Goal: Transaction & Acquisition: Book appointment/travel/reservation

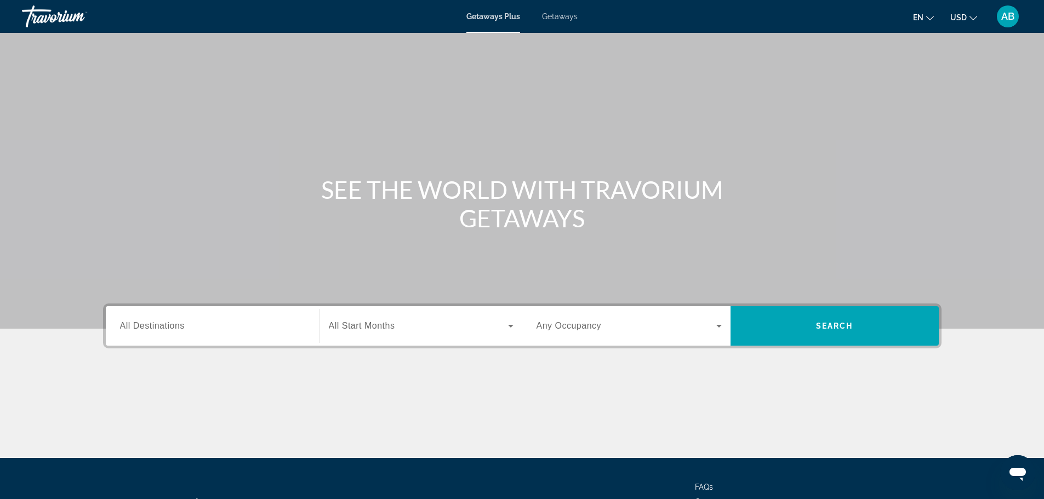
click at [561, 18] on span "Getaways" at bounding box center [560, 16] width 36 height 9
click at [226, 328] on input "Destination All Destinations" at bounding box center [212, 326] width 185 height 13
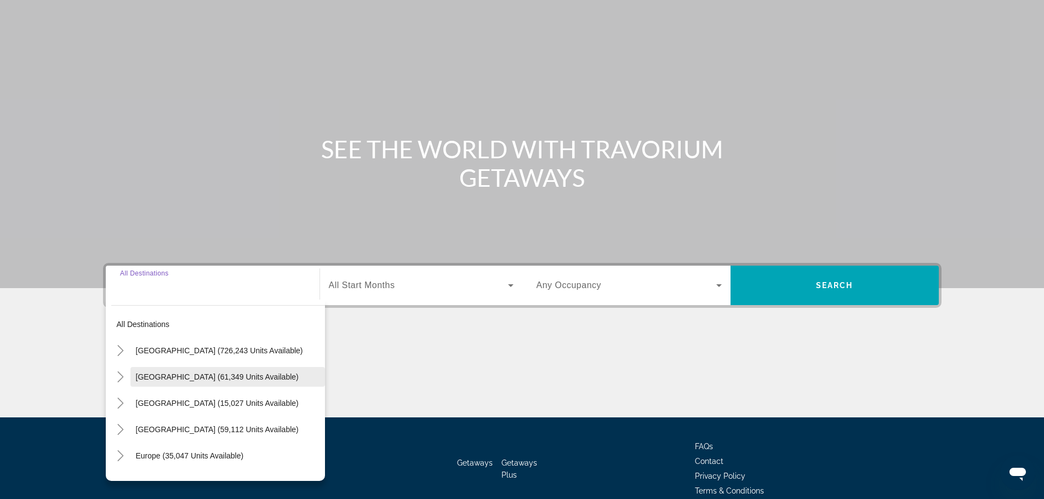
scroll to position [93, 0]
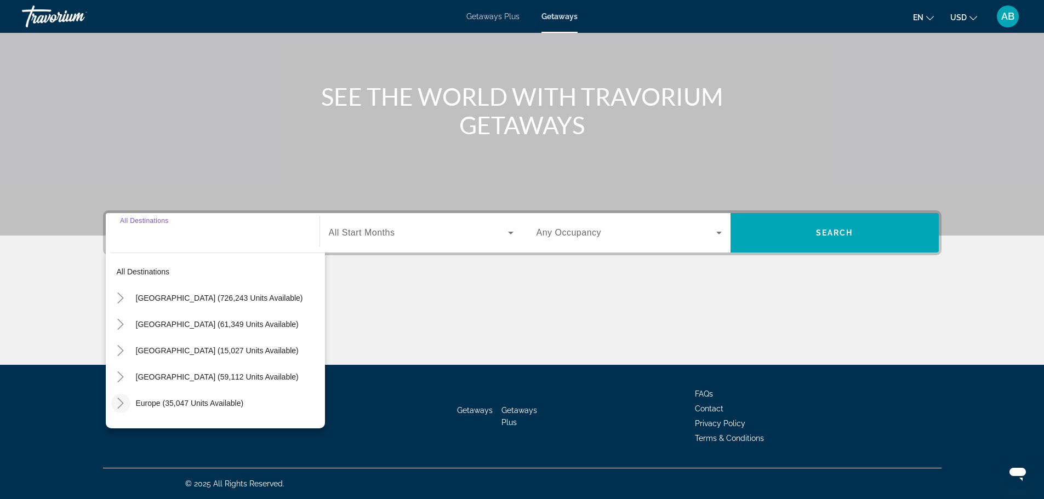
click at [116, 408] on icon "Toggle Europe (35,047 units available)" at bounding box center [120, 403] width 11 height 11
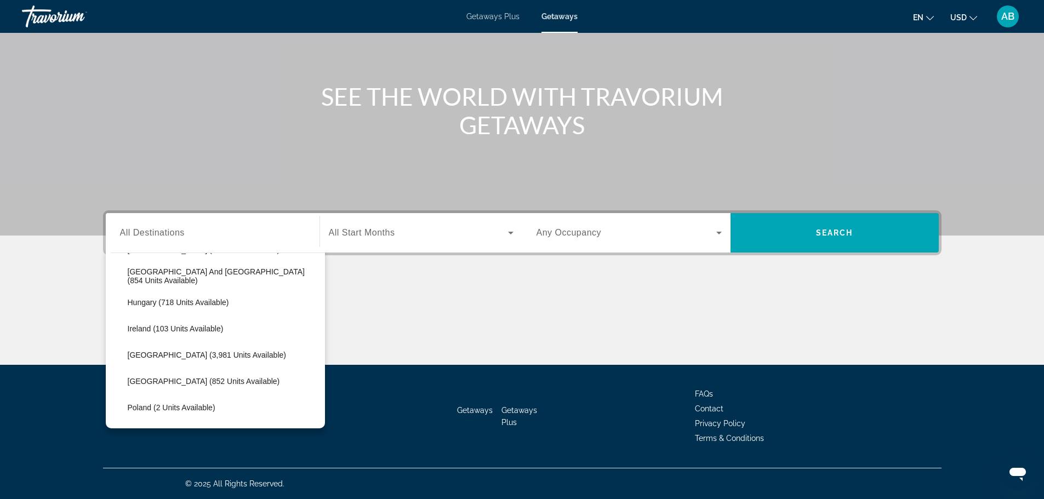
scroll to position [387, 0]
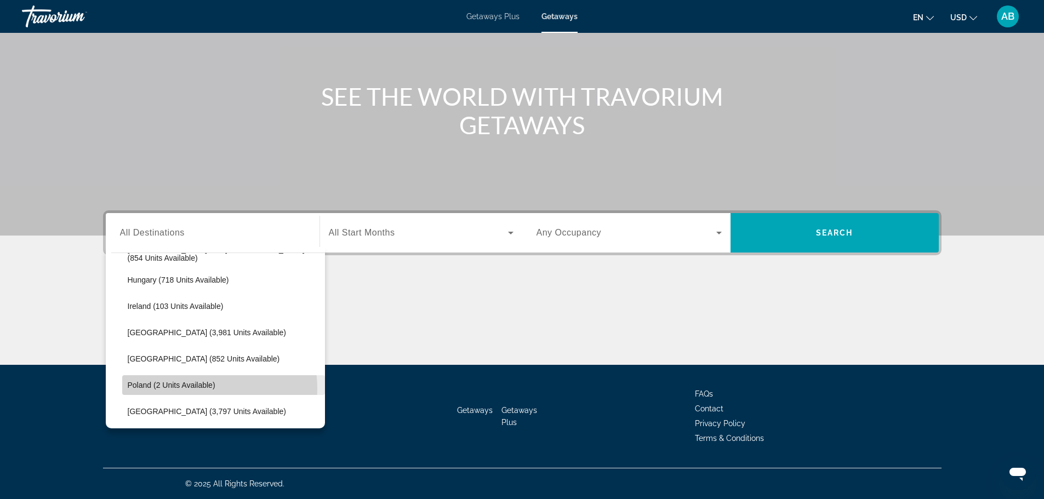
click at [195, 389] on span "Poland (2 units available)" at bounding box center [172, 385] width 88 height 9
type input "**********"
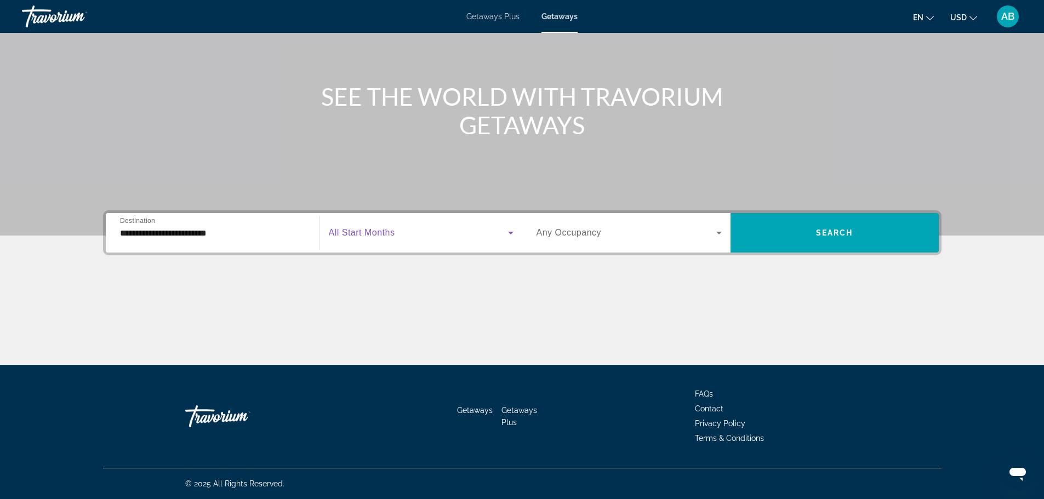
click at [431, 231] on span "Search widget" at bounding box center [418, 232] width 179 height 13
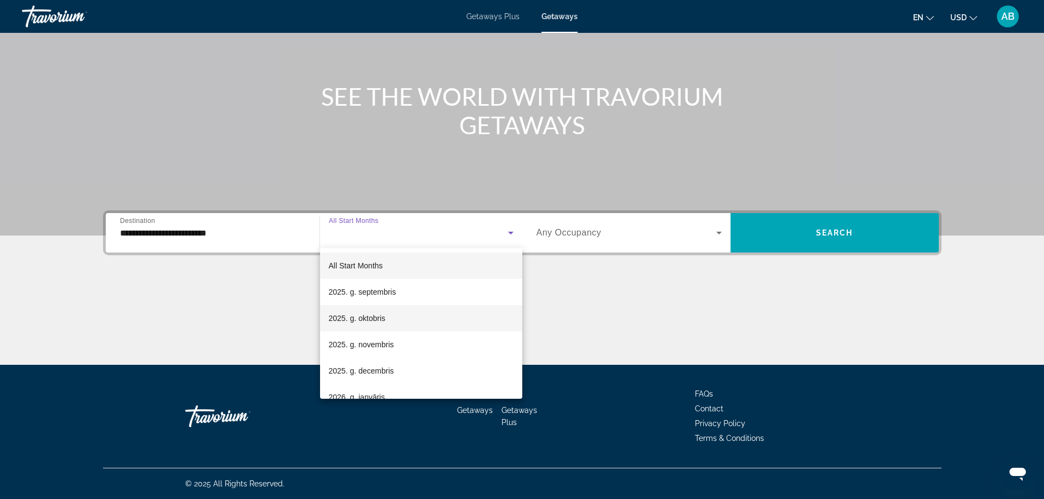
click at [393, 313] on mat-option "2025. g. oktobris" at bounding box center [421, 318] width 202 height 26
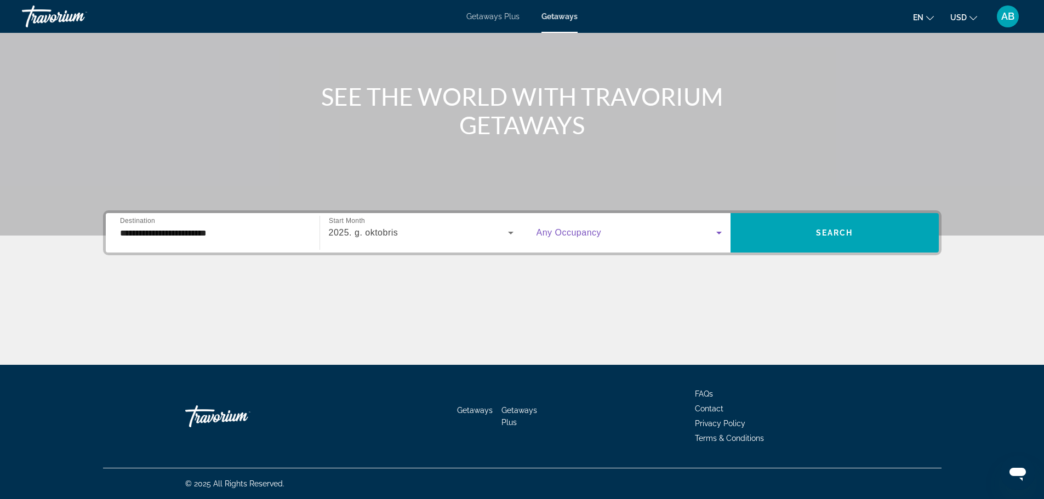
click at [637, 232] on span "Search widget" at bounding box center [627, 232] width 180 height 13
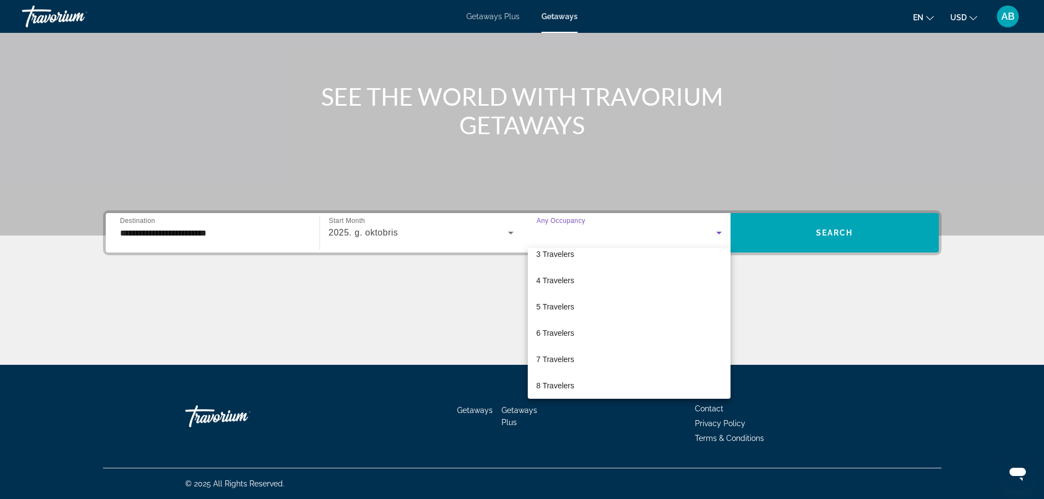
scroll to position [73, 0]
click at [550, 353] on span "7 Travelers" at bounding box center [556, 350] width 38 height 13
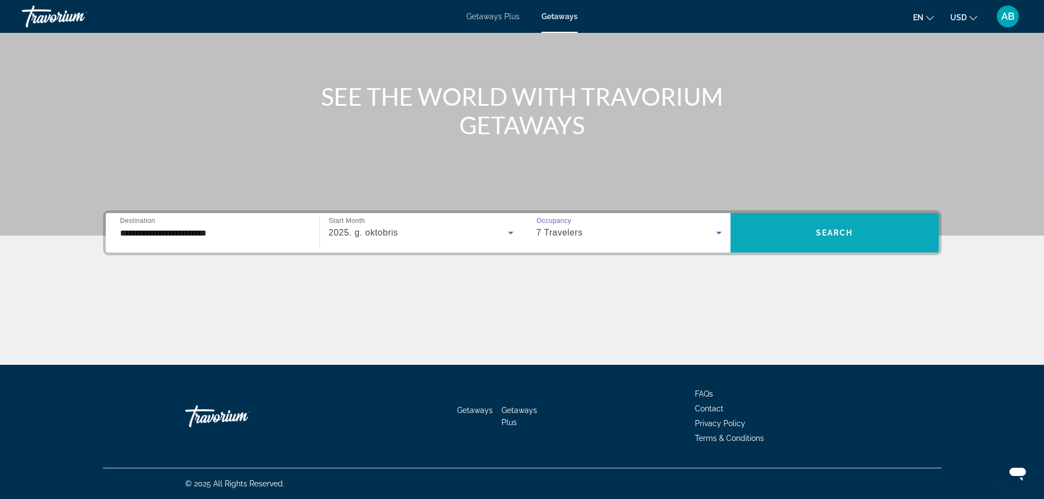
click at [905, 236] on span "Search widget" at bounding box center [835, 233] width 208 height 26
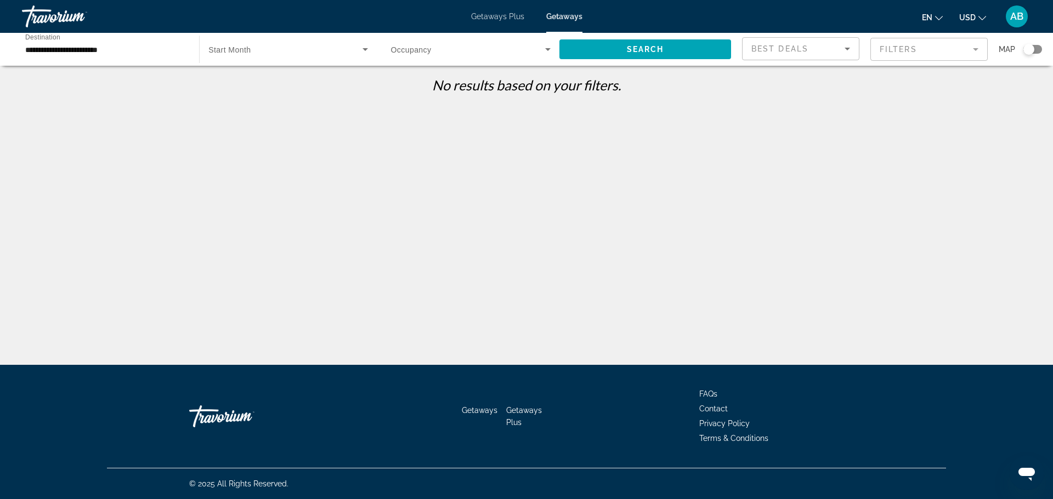
click at [63, 19] on div "Travorium" at bounding box center [77, 16] width 110 height 29
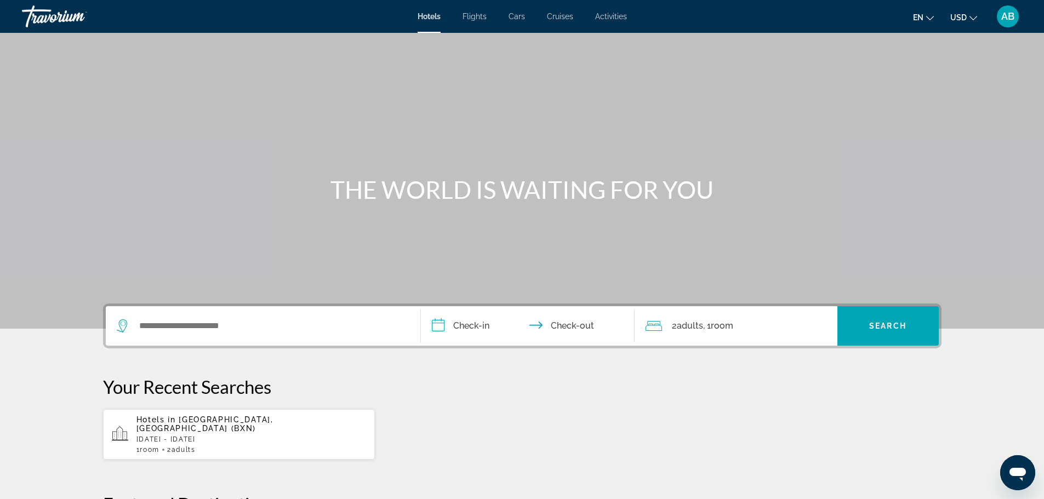
drag, startPoint x: 331, startPoint y: 191, endPoint x: 711, endPoint y: 195, distance: 380.0
click at [711, 195] on h1 "THE WORLD IS WAITING FOR YOU" at bounding box center [522, 189] width 411 height 29
click at [262, 322] on input "Search widget" at bounding box center [271, 326] width 266 height 16
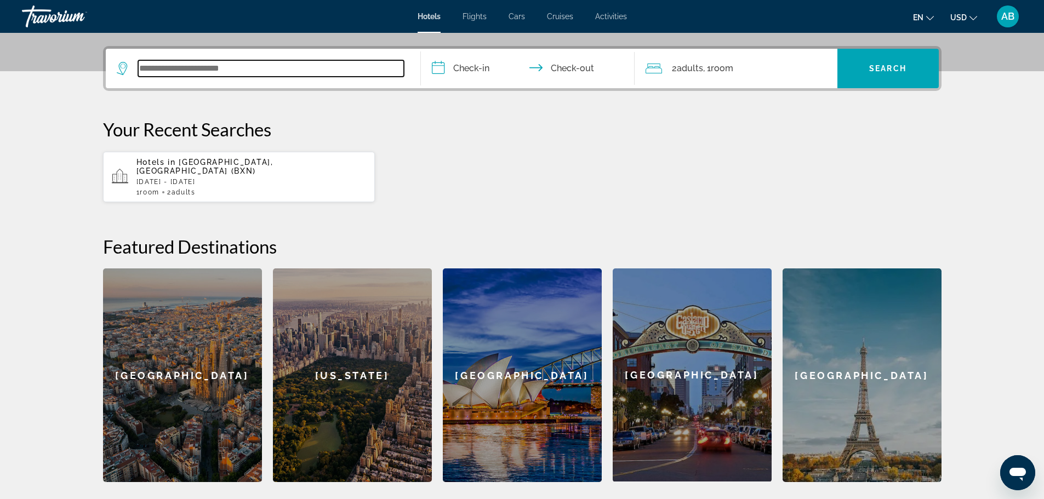
scroll to position [268, 0]
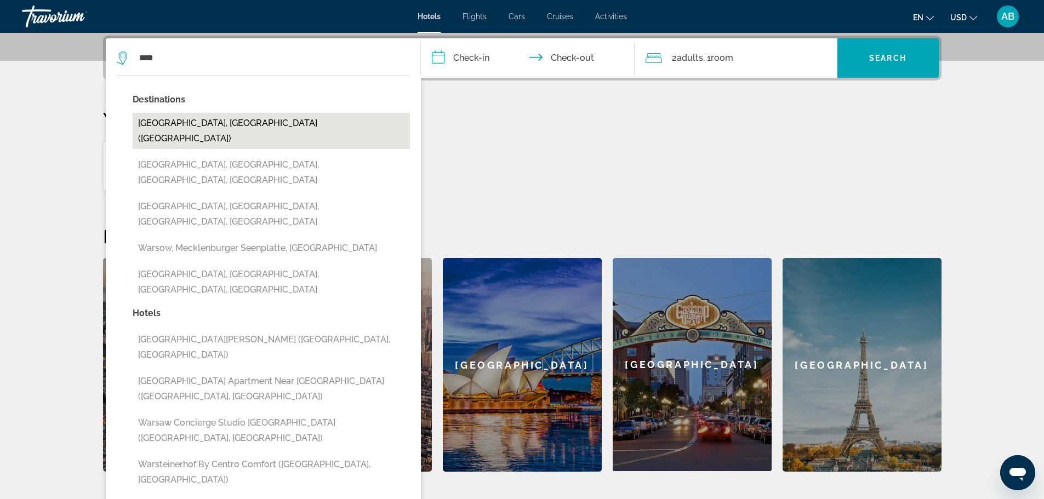
click at [270, 128] on button "[GEOGRAPHIC_DATA], [GEOGRAPHIC_DATA] ([GEOGRAPHIC_DATA])" at bounding box center [271, 131] width 277 height 36
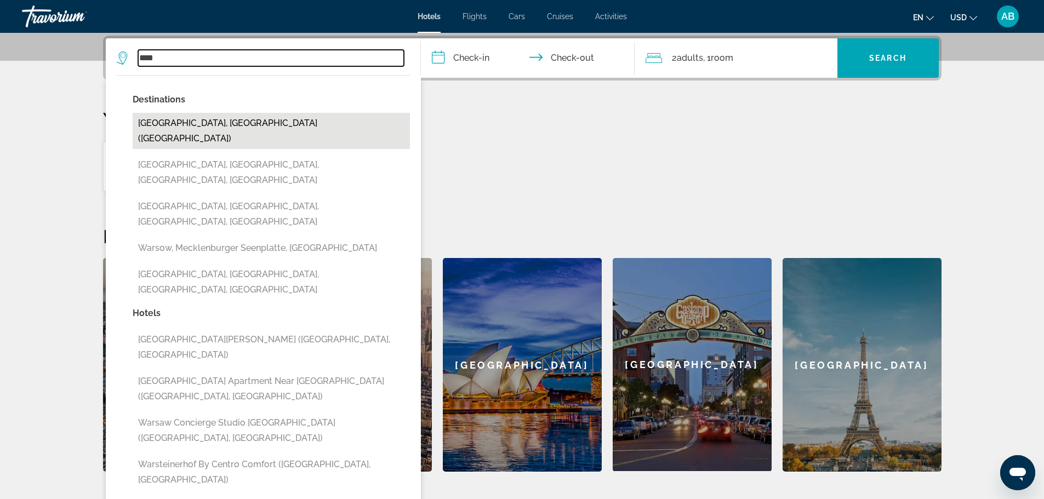
type input "**********"
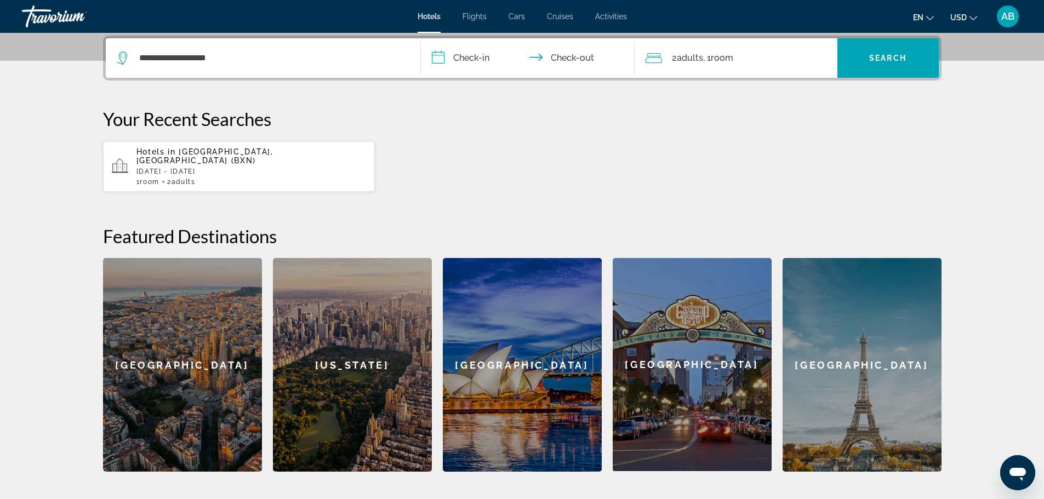
click at [481, 64] on input "**********" at bounding box center [530, 59] width 218 height 43
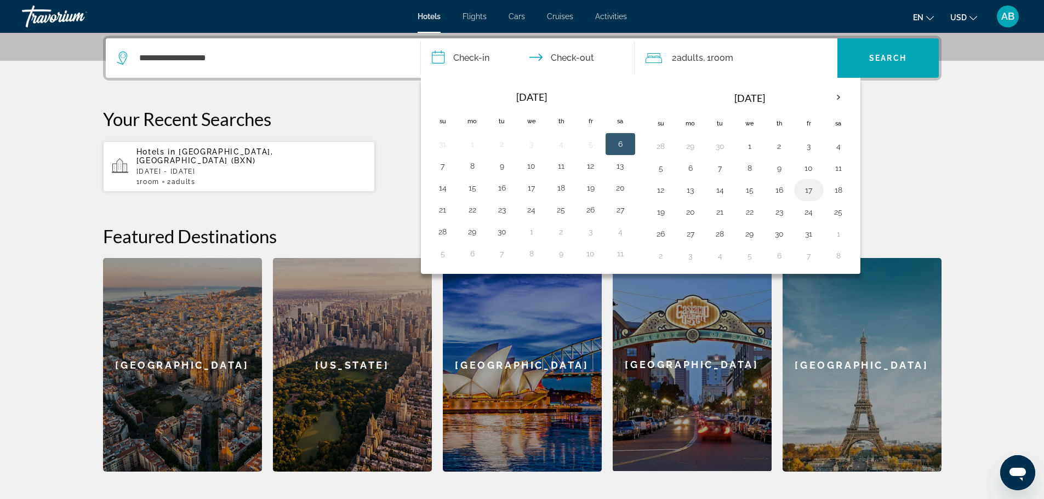
click at [809, 189] on button "17" at bounding box center [809, 190] width 18 height 15
click at [704, 215] on td "20" at bounding box center [691, 212] width 30 height 22
click at [684, 210] on button "20" at bounding box center [691, 212] width 18 height 15
type input "**********"
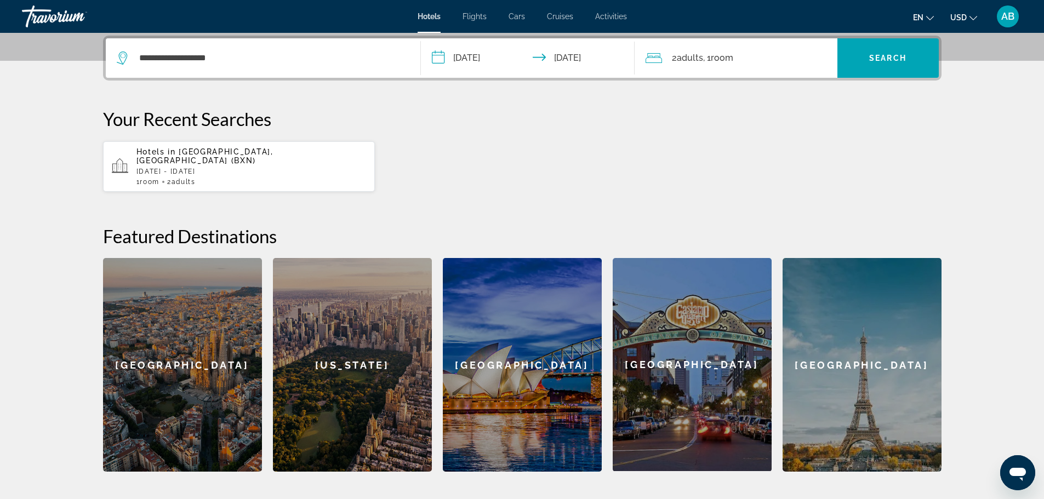
click at [707, 59] on span ", 1 Room rooms" at bounding box center [718, 57] width 30 height 15
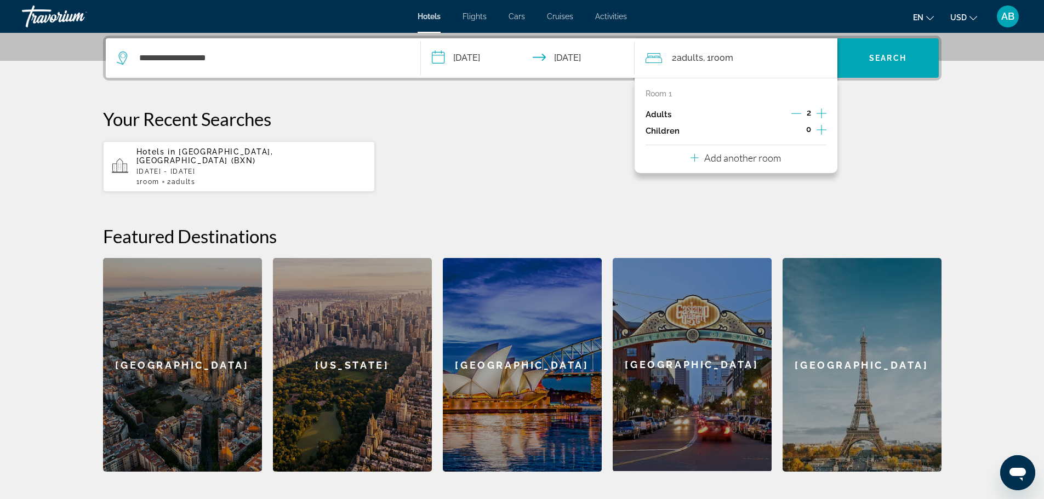
click at [821, 116] on icon "Increment adults" at bounding box center [822, 114] width 10 height 10
click at [820, 128] on icon "Increment children" at bounding box center [822, 129] width 10 height 13
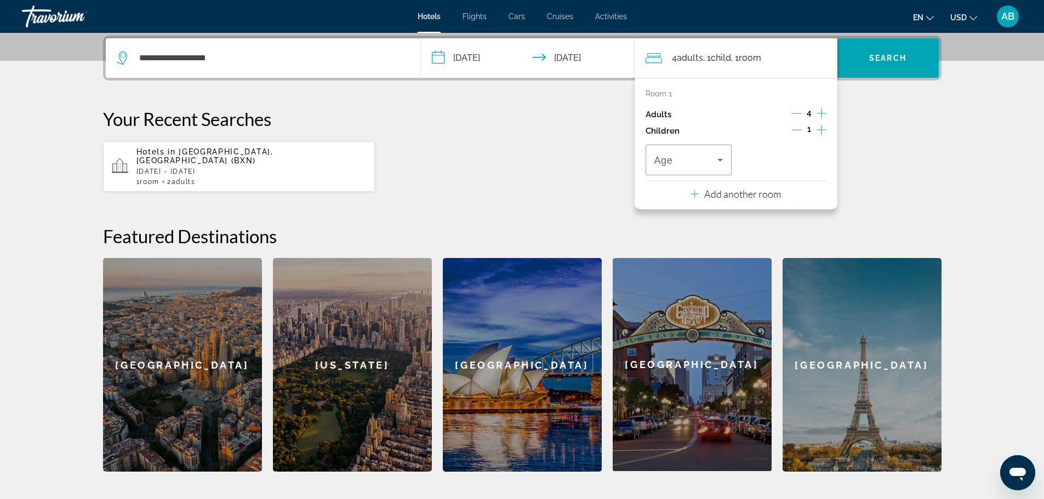
click at [822, 130] on icon "Increment children" at bounding box center [822, 130] width 10 height 10
click at [756, 195] on p "Add another room" at bounding box center [743, 194] width 77 height 12
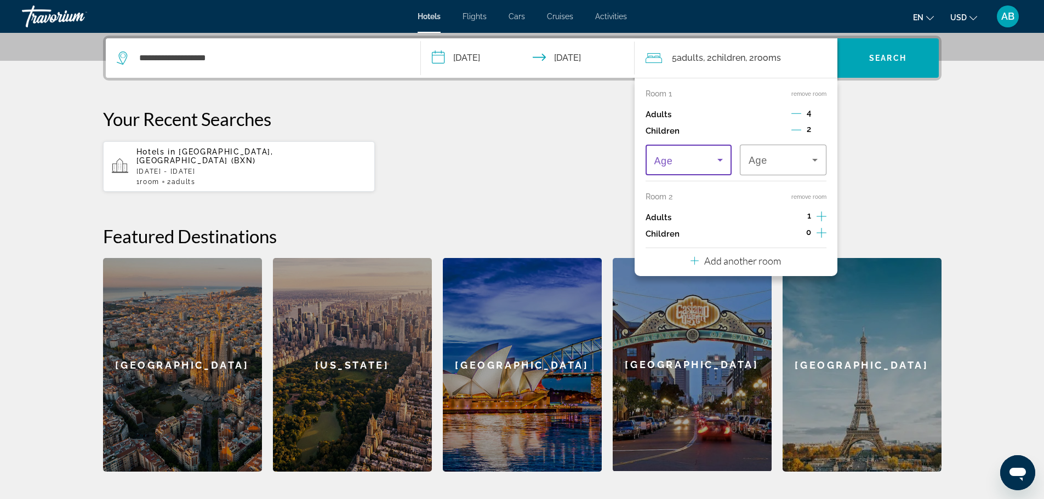
click at [689, 156] on span "Travelers: 5 adults, 2 children" at bounding box center [687, 160] width 64 height 13
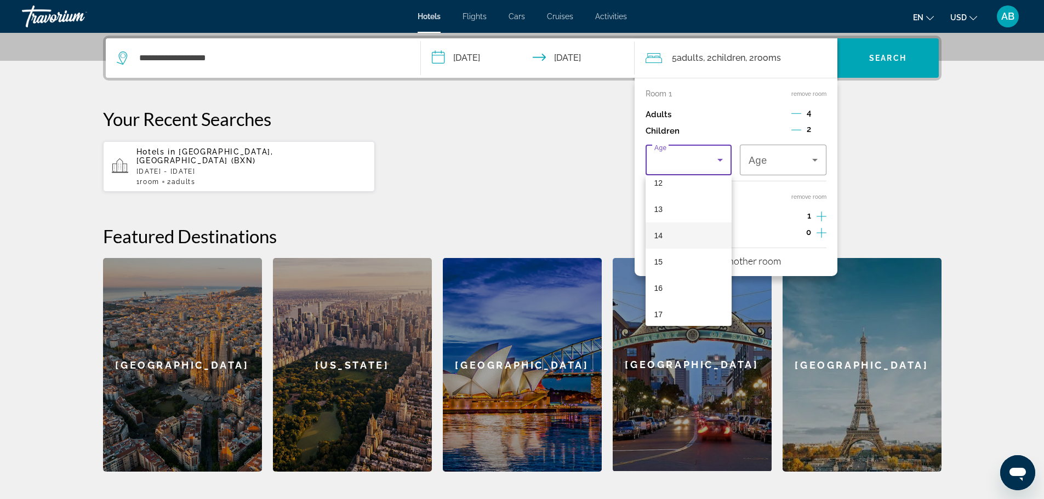
scroll to position [311, 0]
drag, startPoint x: 681, startPoint y: 247, endPoint x: 725, endPoint y: 221, distance: 51.6
click at [680, 247] on mat-option "14" at bounding box center [689, 250] width 87 height 26
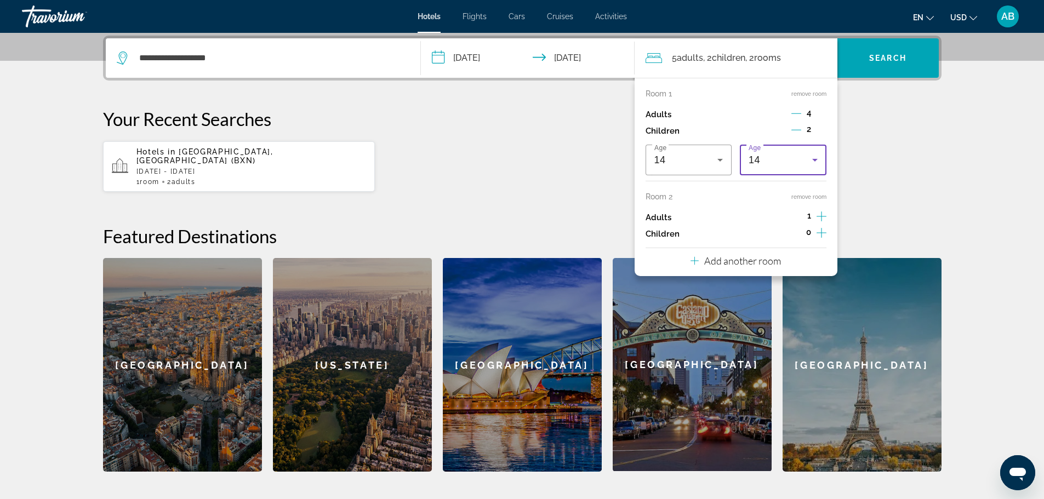
click at [790, 160] on div "14" at bounding box center [781, 160] width 64 height 13
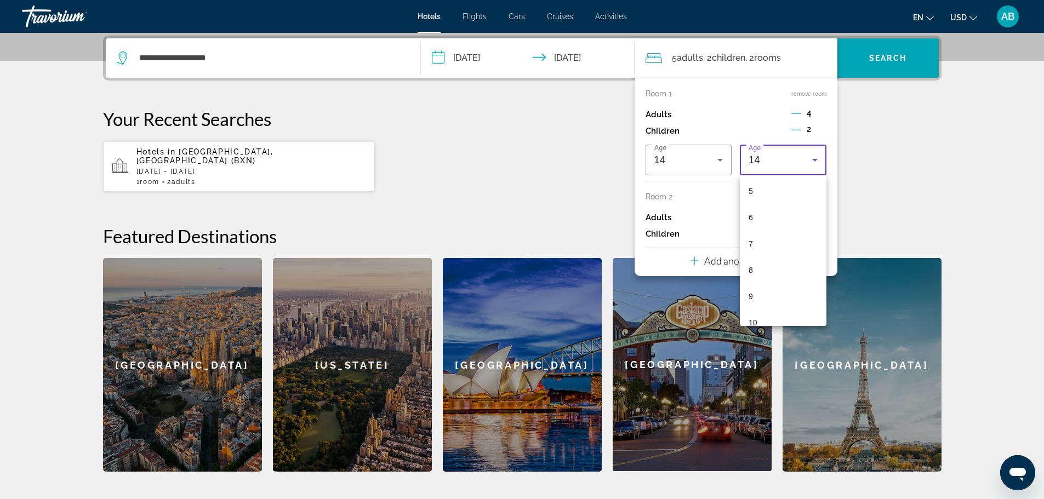
scroll to position [105, 0]
click at [780, 202] on mat-option "4" at bounding box center [783, 193] width 87 height 26
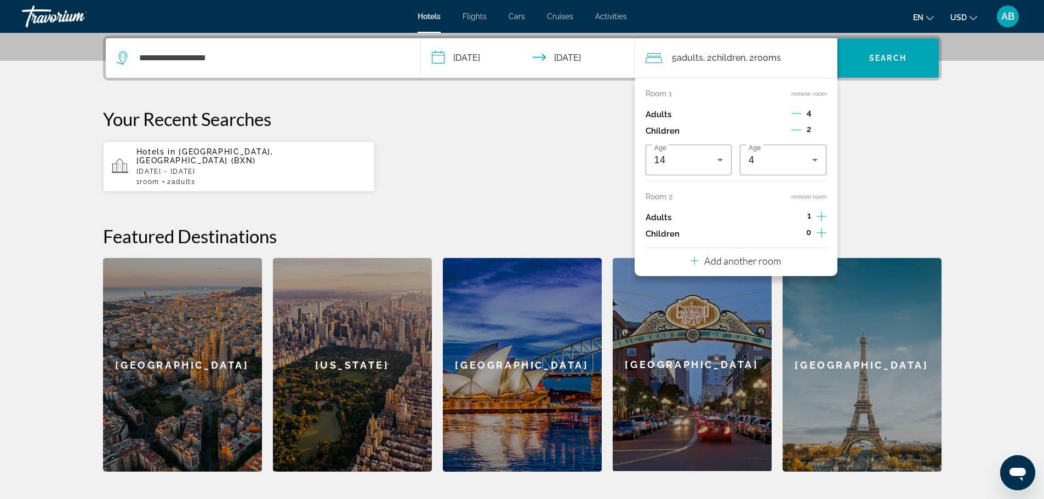
click at [793, 113] on icon "Decrement adults" at bounding box center [797, 114] width 10 height 10
click at [796, 113] on icon "Decrement adults" at bounding box center [797, 114] width 10 height 10
click at [821, 218] on icon "Increment adults" at bounding box center [822, 217] width 10 height 10
click at [822, 232] on icon "Increment children" at bounding box center [822, 232] width 10 height 13
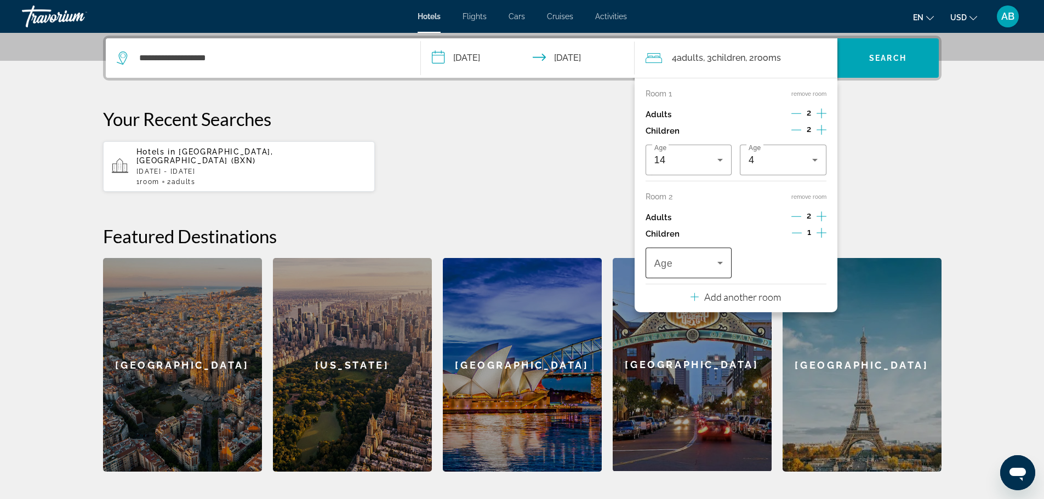
click at [690, 258] on span "Travelers: 4 adults, 3 children" at bounding box center [687, 263] width 64 height 13
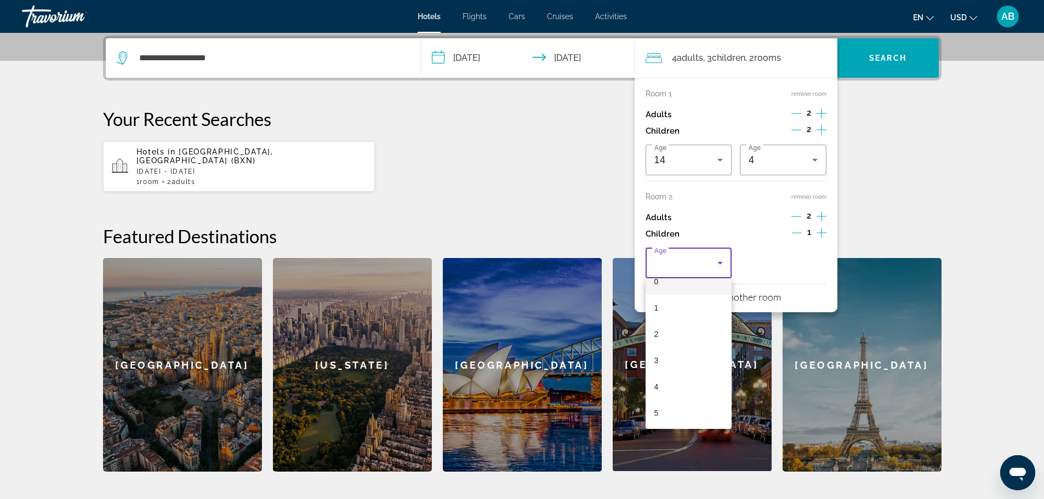
scroll to position [47, 0]
click at [689, 349] on mat-option "4" at bounding box center [689, 355] width 87 height 26
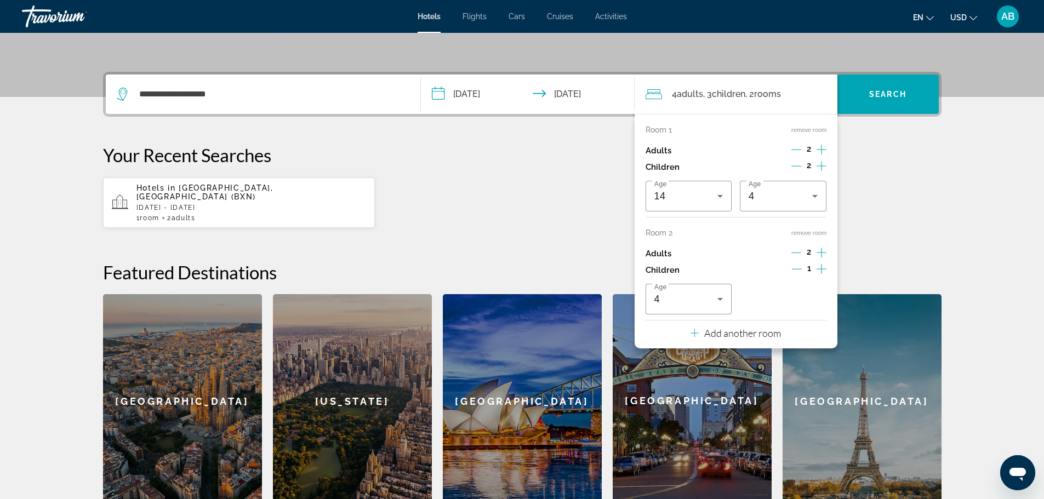
scroll to position [213, 0]
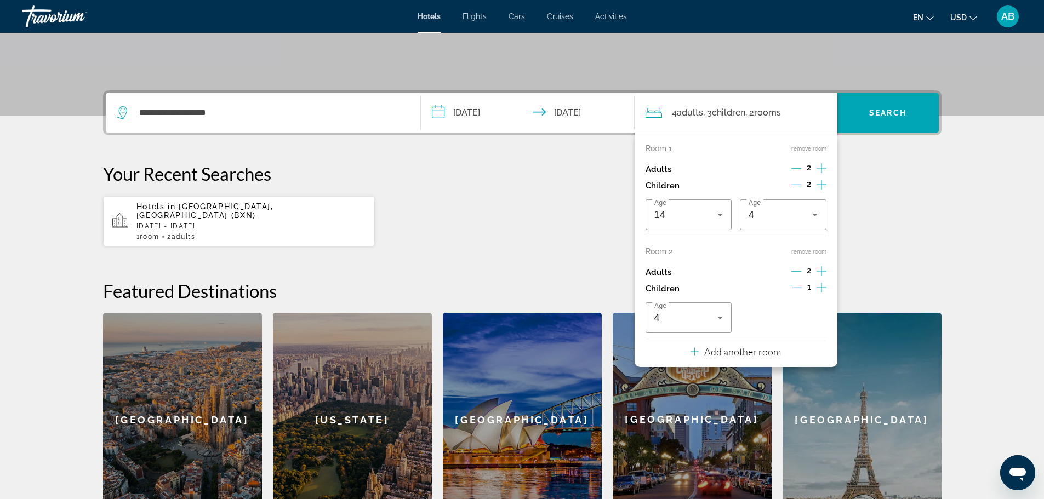
click at [918, 238] on div "**********" at bounding box center [522, 308] width 883 height 436
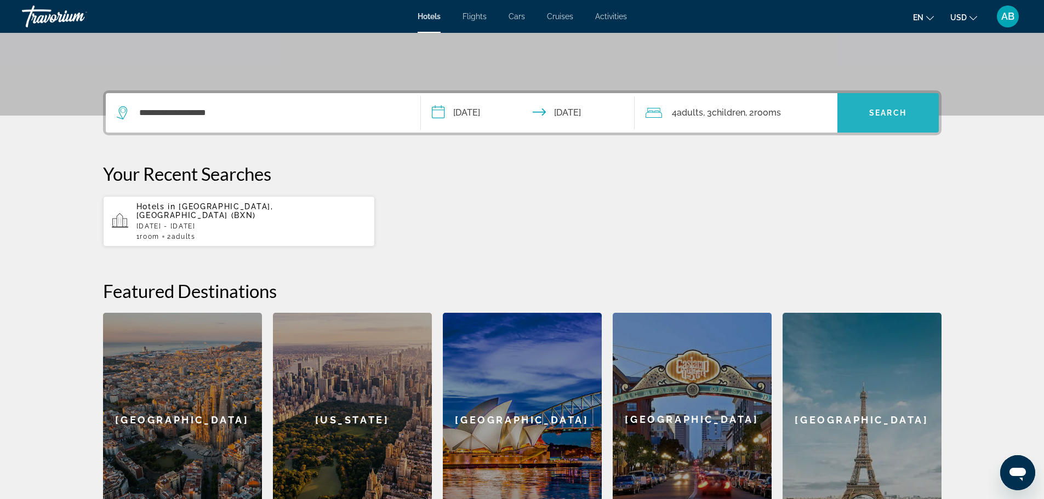
click at [907, 116] on span "Search" at bounding box center [888, 113] width 37 height 9
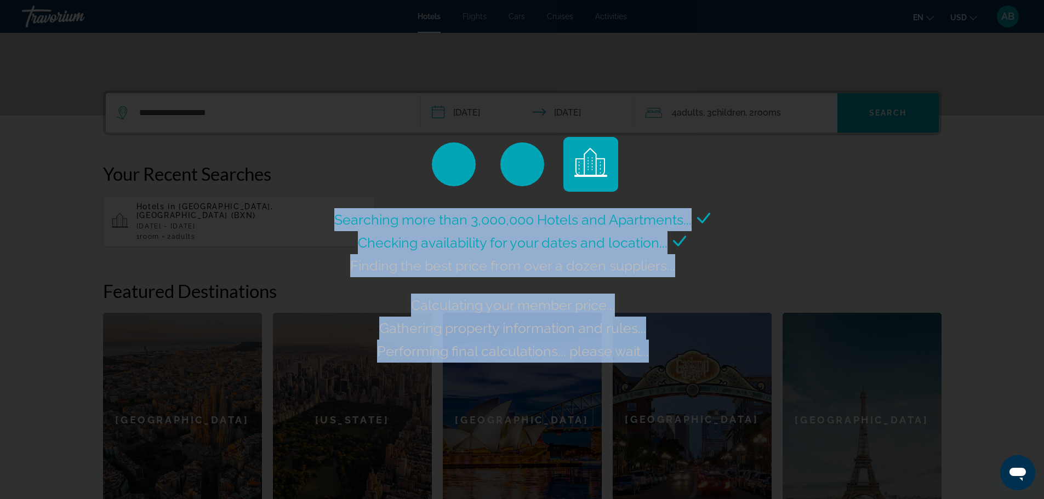
drag, startPoint x: 338, startPoint y: 220, endPoint x: 709, endPoint y: 365, distance: 398.6
click at [709, 365] on div "Searching more than 3,000,000 Hotels and Apartments... Checking availability fo…" at bounding box center [522, 249] width 1044 height 499
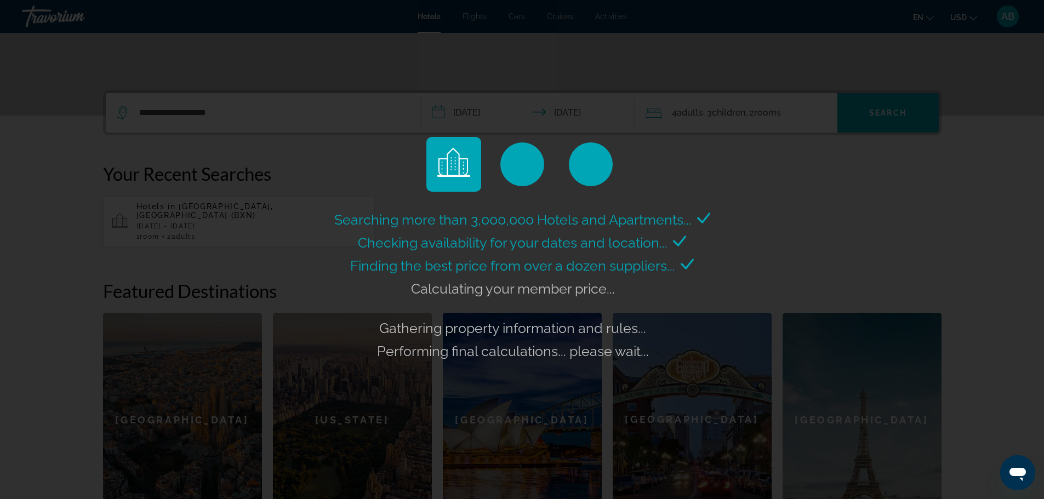
click at [709, 365] on div "Searching more than 3,000,000 Hotels and Apartments... Checking availability fo…" at bounding box center [522, 249] width 1044 height 499
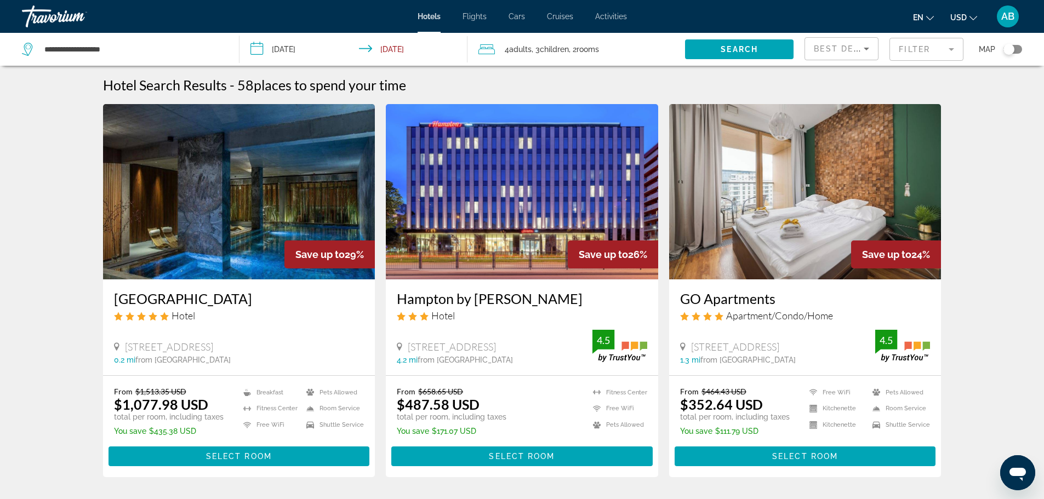
click at [849, 49] on span "Best Deals" at bounding box center [842, 48] width 57 height 9
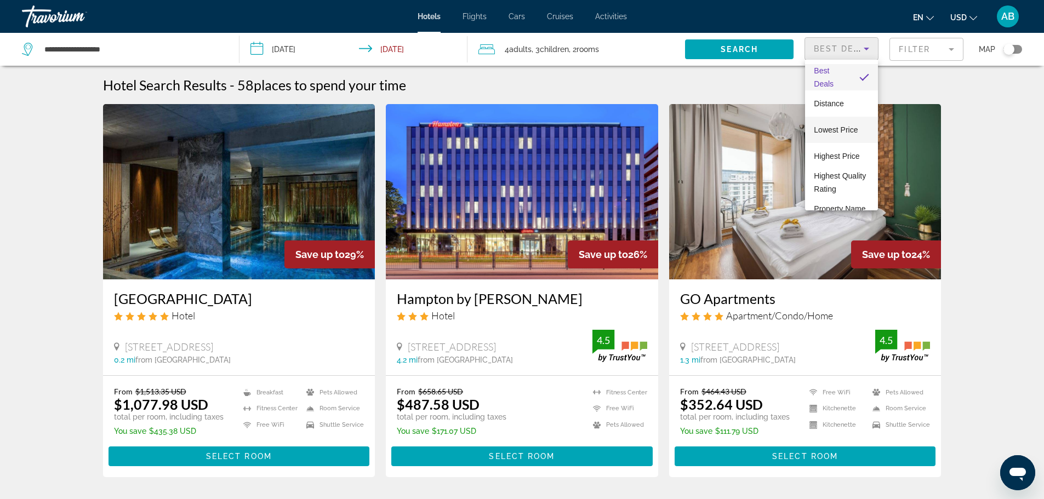
click at [840, 131] on span "Lowest Price" at bounding box center [836, 130] width 44 height 9
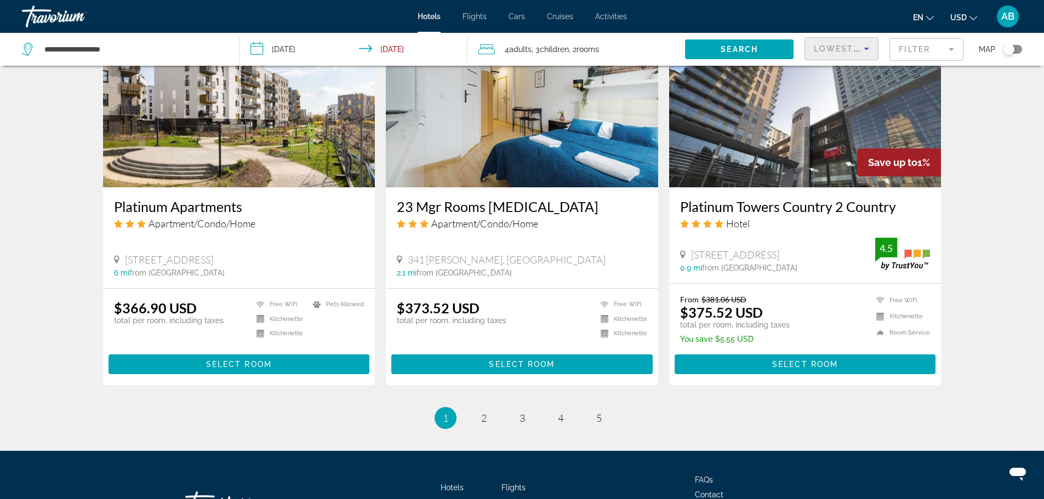
scroll to position [1372, 0]
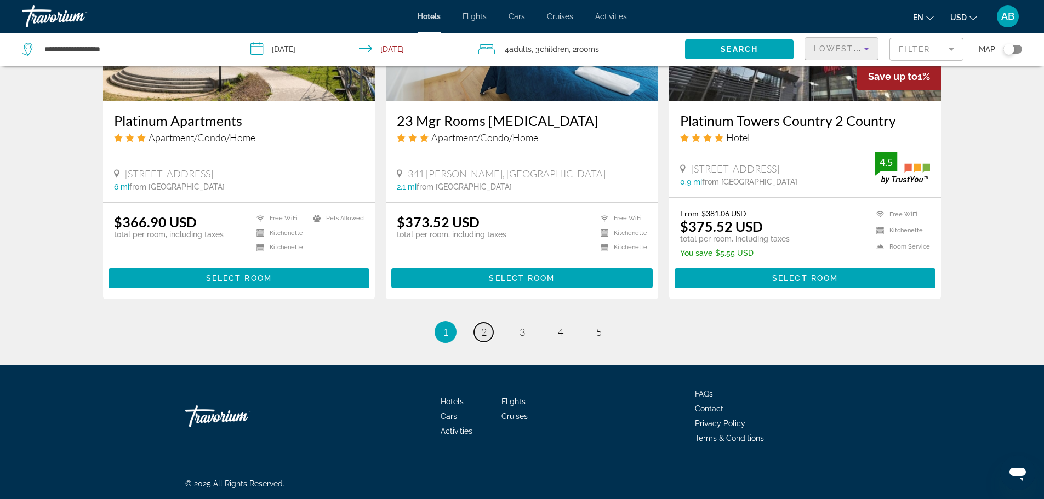
click at [485, 334] on span "2" at bounding box center [483, 332] width 5 height 12
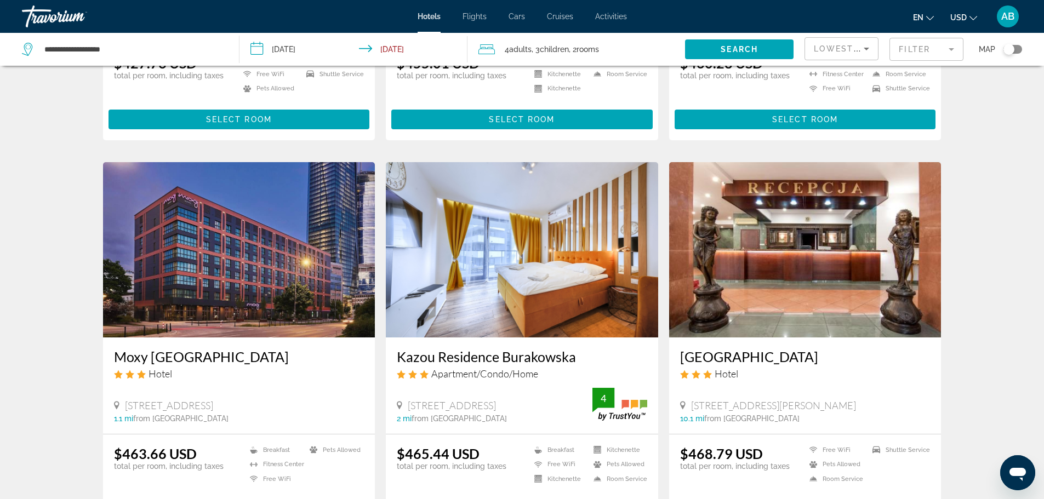
scroll to position [1350, 0]
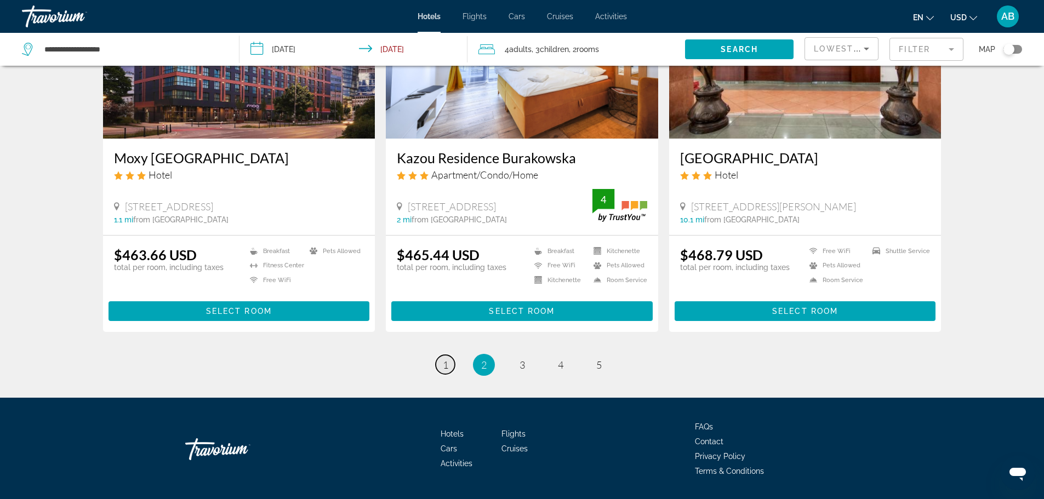
click at [445, 359] on span "1" at bounding box center [445, 365] width 5 height 12
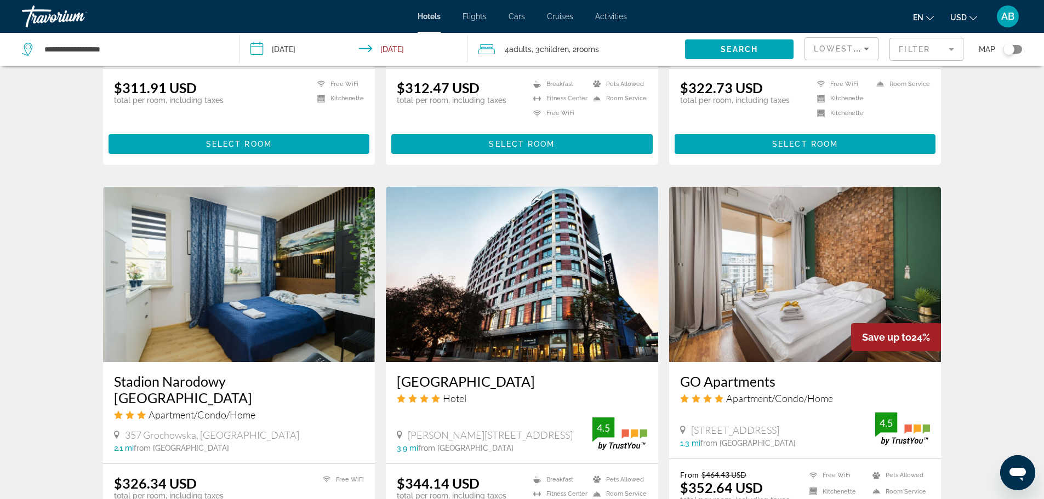
scroll to position [713, 0]
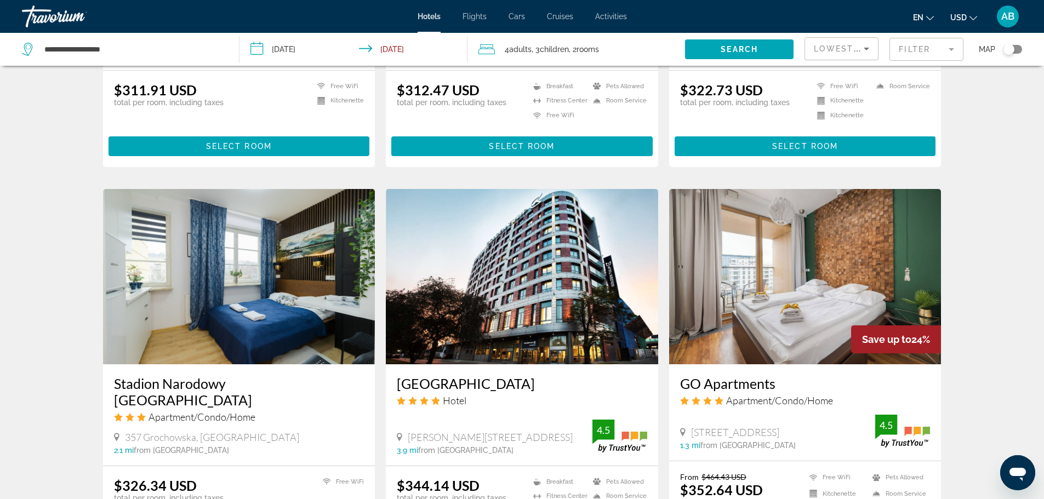
click at [840, 42] on div "Lowest Price" at bounding box center [839, 48] width 50 height 13
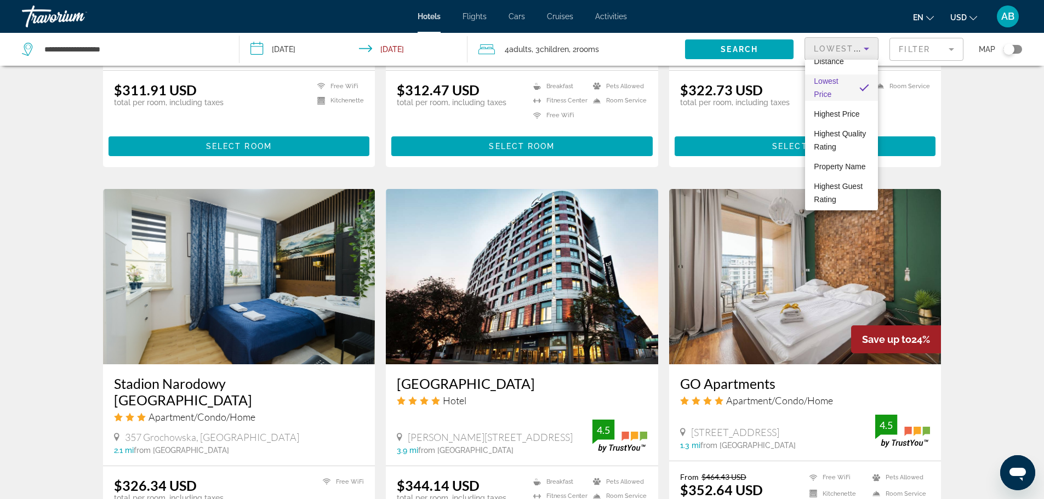
scroll to position [55, 0]
click at [1013, 250] on div at bounding box center [522, 249] width 1044 height 499
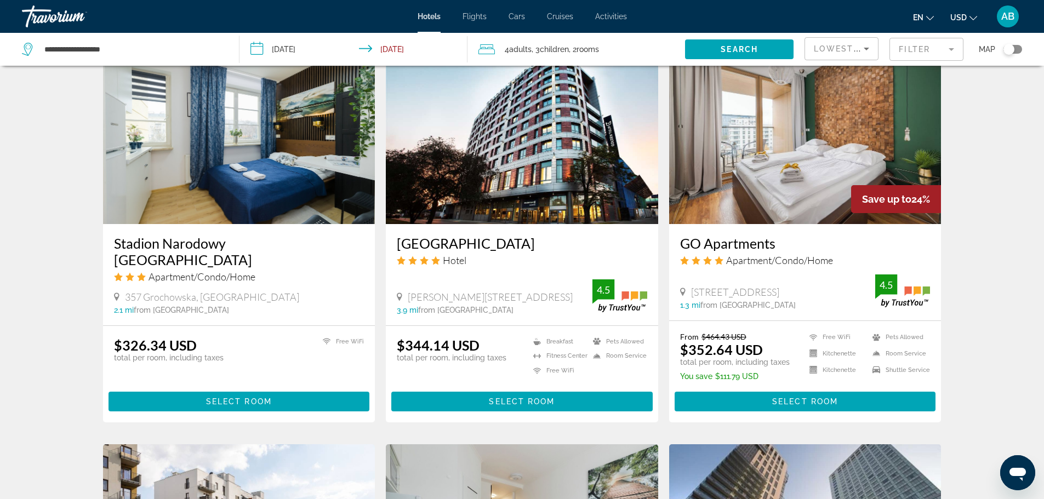
scroll to position [877, 0]
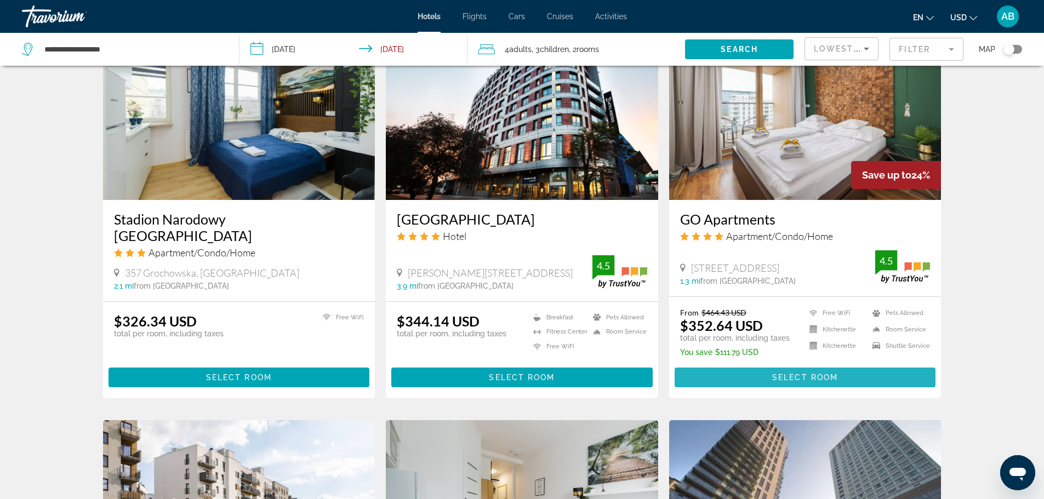
click at [849, 371] on span "Main content" at bounding box center [806, 378] width 262 height 26
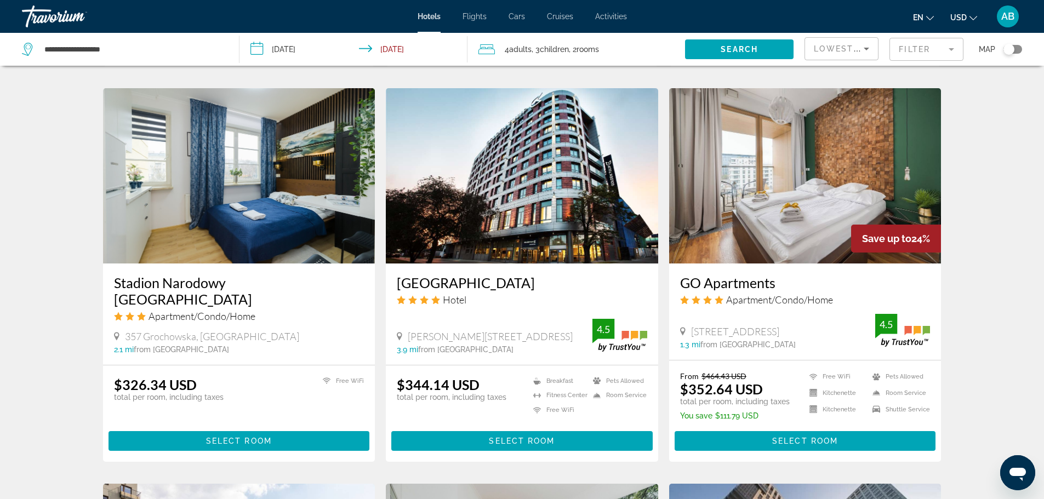
scroll to position [768, 0]
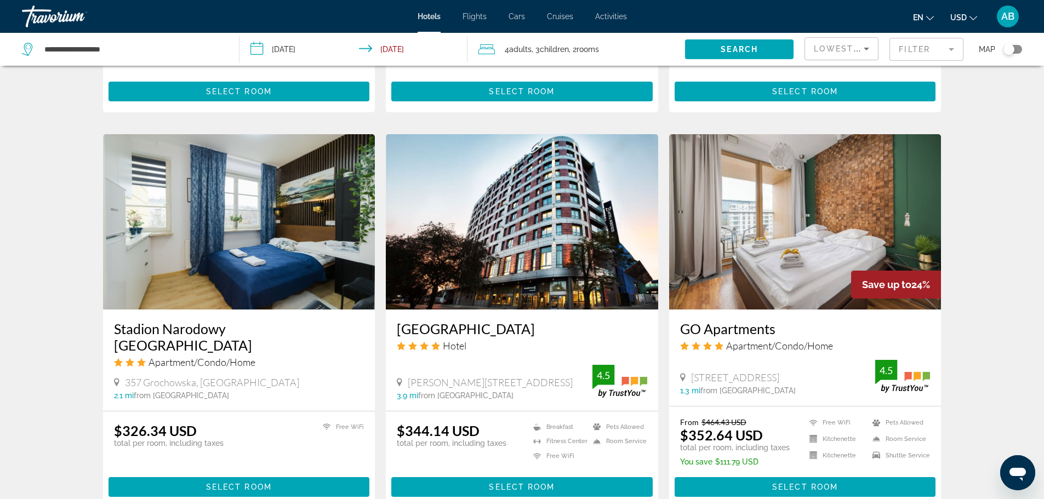
click at [829, 41] on div "Lowest Price" at bounding box center [841, 53] width 55 height 31
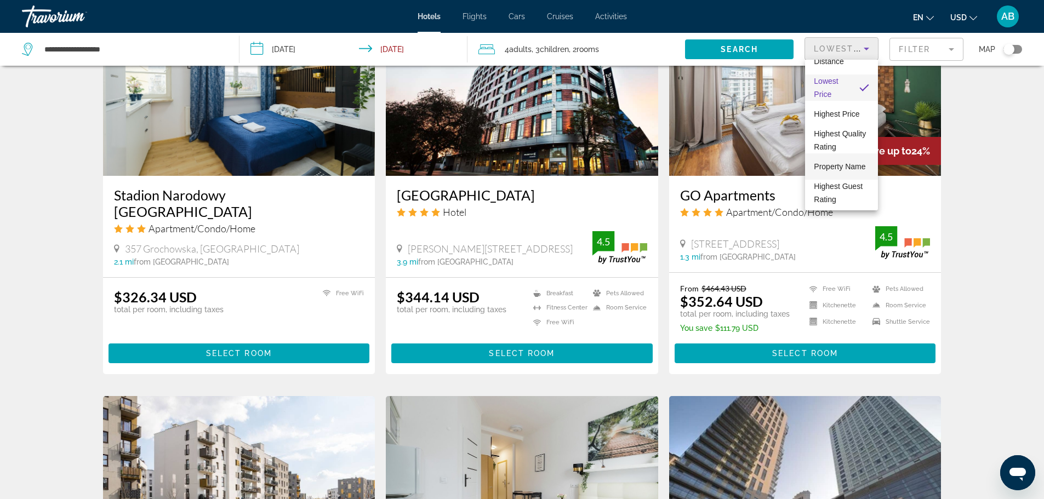
scroll to position [1042, 0]
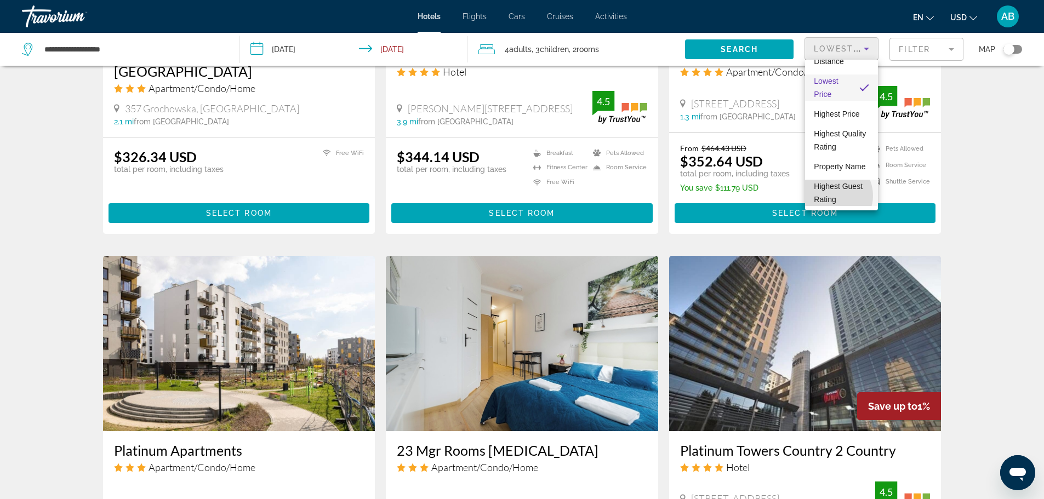
click at [831, 196] on span "Highest Guest Rating" at bounding box center [838, 193] width 49 height 22
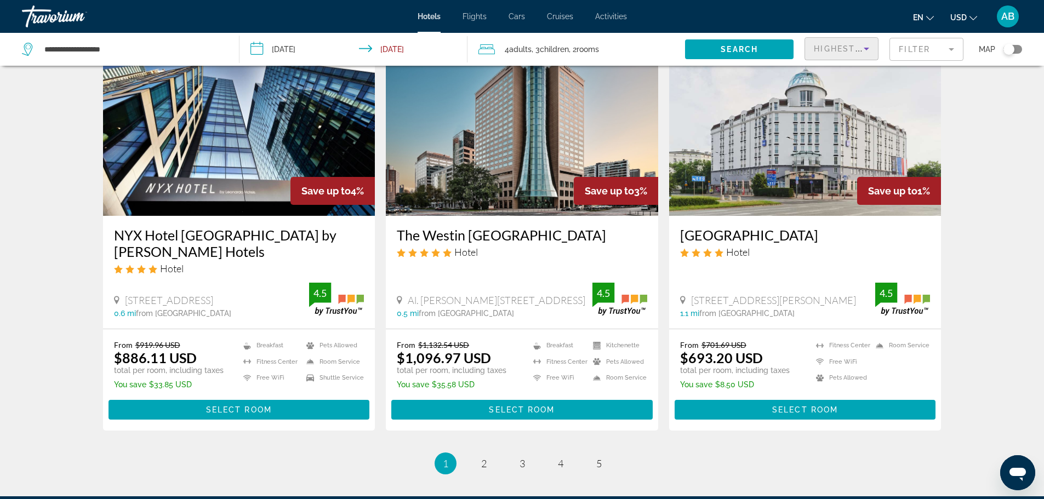
scroll to position [1365, 0]
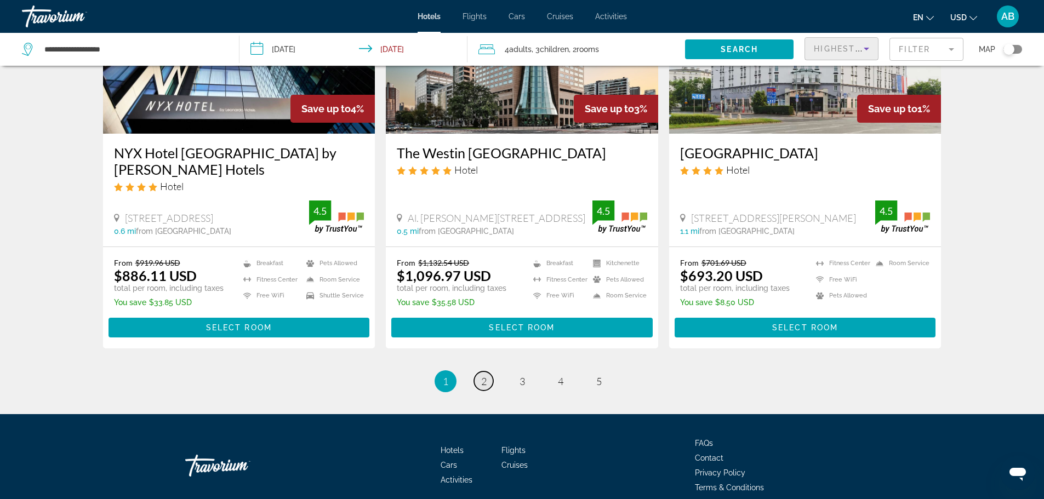
click at [478, 372] on link "page 2" at bounding box center [483, 381] width 19 height 19
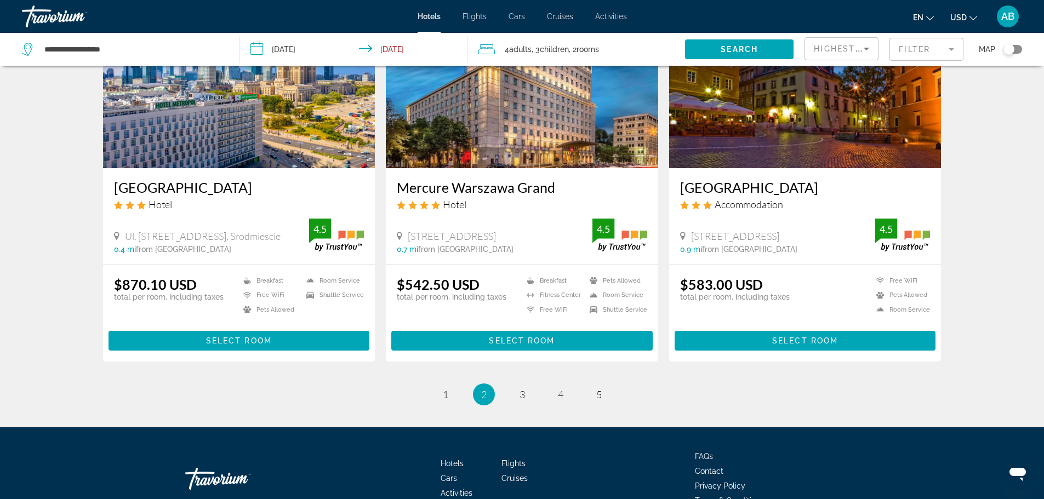
scroll to position [1350, 0]
